Goal: Task Accomplishment & Management: Use online tool/utility

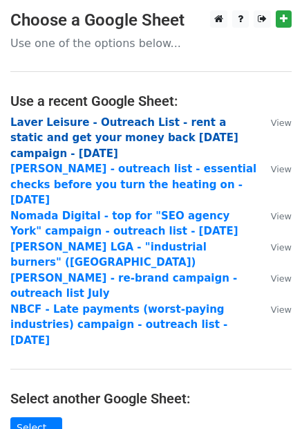
click at [117, 133] on strong "Laver Leisure - Outreach List - rent a static and get your money back in 60 day…" at bounding box center [124, 138] width 228 height 44
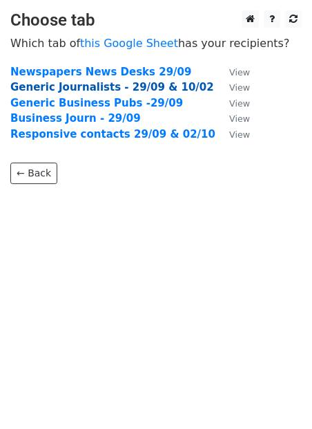
click at [93, 92] on strong "Generic Journalists - 29/09 & 10/02" at bounding box center [112, 87] width 204 height 12
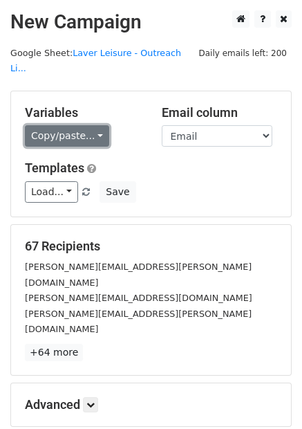
click at [58, 125] on link "Copy/paste..." at bounding box center [67, 135] width 84 height 21
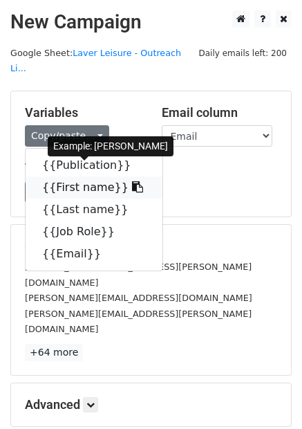
click at [78, 176] on link "{{First name}}" at bounding box center [94, 187] width 137 height 22
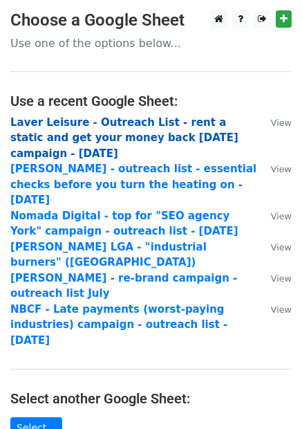
click at [106, 125] on strong "Laver Leisure - Outreach List - rent a static and get your money back in 60 day…" at bounding box center [124, 138] width 228 height 44
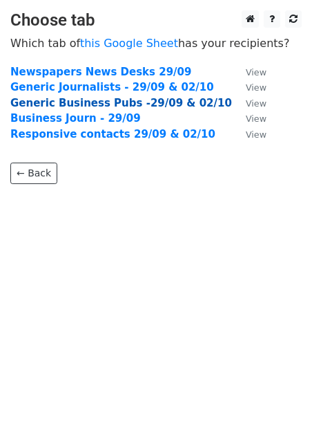
click at [146, 105] on strong "Generic Business Pubs -29/09 & 02/10" at bounding box center [121, 103] width 222 height 12
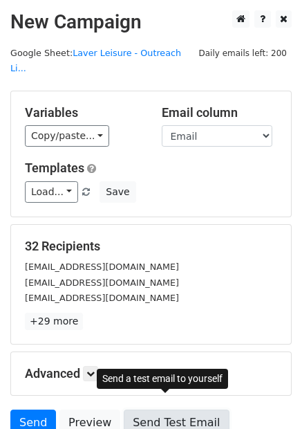
click at [157, 409] on link "Send Test Email" at bounding box center [176, 422] width 105 height 26
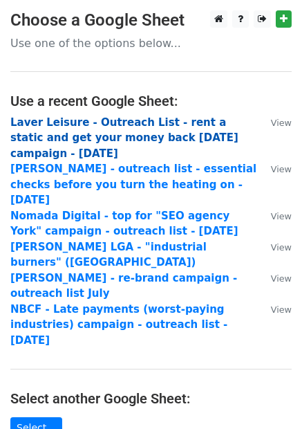
click at [135, 122] on strong "Laver Leisure - Outreach List - rent a static and get your money back [DATE] ca…" at bounding box center [124, 138] width 228 height 44
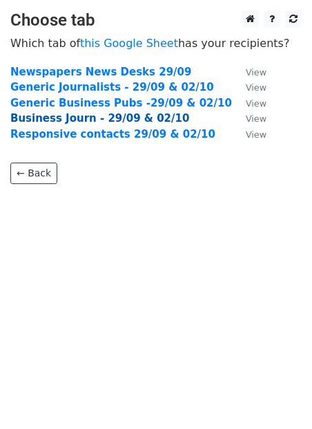
click at [73, 122] on strong "Business Journ - 29/09 & 02/10" at bounding box center [99, 118] width 179 height 12
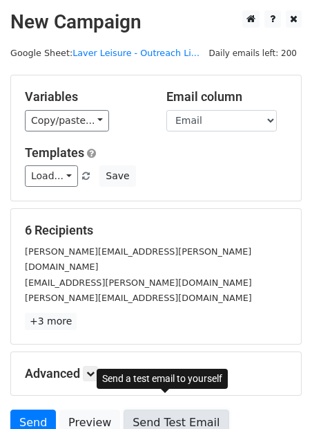
click at [196, 413] on link "Send Test Email" at bounding box center [176, 422] width 105 height 26
